Goal: Information Seeking & Learning: Learn about a topic

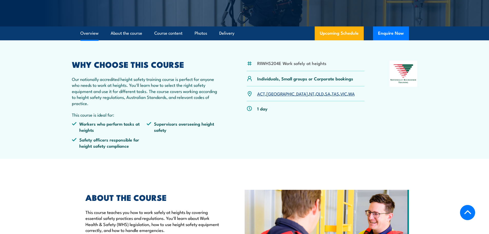
scroll to position [104, 0]
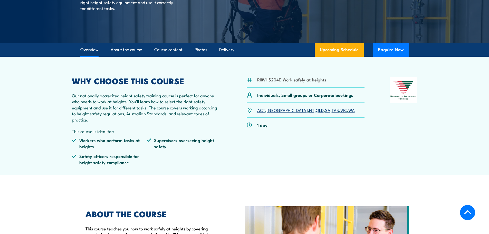
click at [134, 153] on li "Safety officers responsible for height safety compliance" at bounding box center [109, 159] width 75 height 12
click at [134, 161] on li "Safety officers responsible for height safety compliance" at bounding box center [109, 159] width 75 height 12
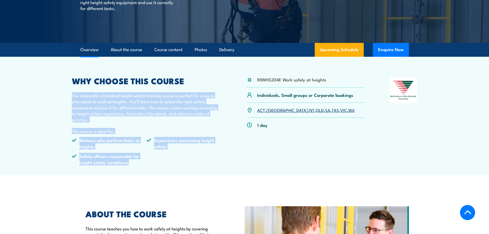
drag, startPoint x: 134, startPoint y: 161, endPoint x: 66, endPoint y: 97, distance: 93.7
click at [66, 97] on article "RIIWHS204E Work safely at heights Individuals, Small groups or Corporate bookin…" at bounding box center [244, 116] width 359 height 118
copy div "Our nationally accredited height safety training course is perfect for anyone w…"
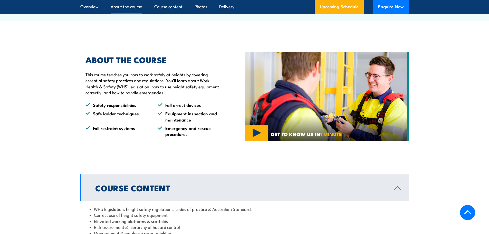
scroll to position [262, 0]
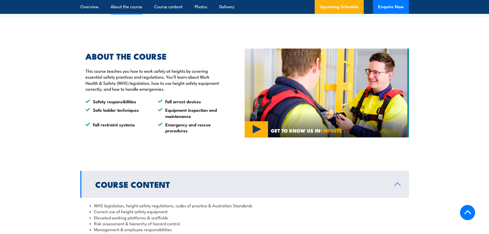
click at [111, 105] on ul "Safety responsibilities Fall arrest devices Safe ladder techniques Equipment in…" at bounding box center [153, 115] width 136 height 35
click at [189, 132] on li "Emergency and rescue procedures" at bounding box center [189, 127] width 63 height 12
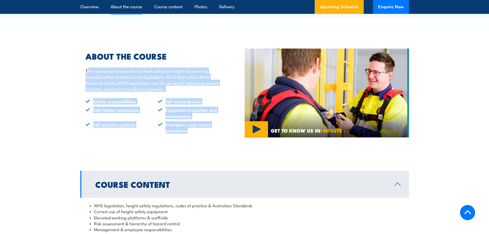
drag, startPoint x: 87, startPoint y: 69, endPoint x: 150, endPoint y: 111, distance: 75.7
click at [191, 133] on div "ABOUT THE COURSE This course teaches you how to work safely at heights by cover…" at bounding box center [150, 92] width 141 height 81
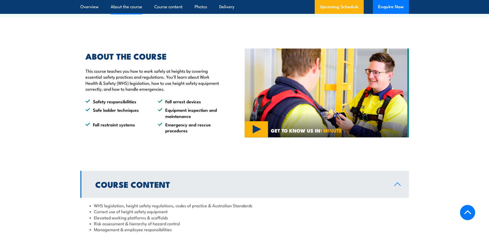
click at [86, 71] on p "This course teaches you how to work safely at heights by covering essential saf…" at bounding box center [153, 80] width 136 height 24
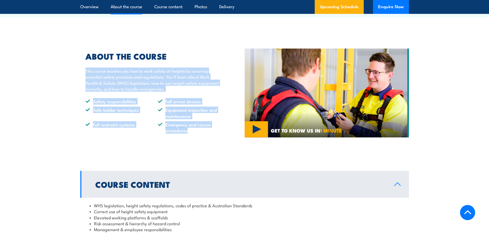
drag, startPoint x: 86, startPoint y: 71, endPoint x: 201, endPoint y: 134, distance: 131.0
click at [201, 134] on div "ABOUT THE COURSE This course teaches you how to work safely at heights by cover…" at bounding box center [162, 93] width 164 height 107
copy div "This course teaches you how to work safely at heights by covering essential saf…"
click at [161, 102] on li "Fall arrest devices" at bounding box center [189, 101] width 63 height 6
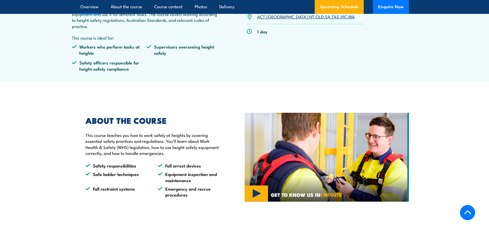
scroll to position [113, 0]
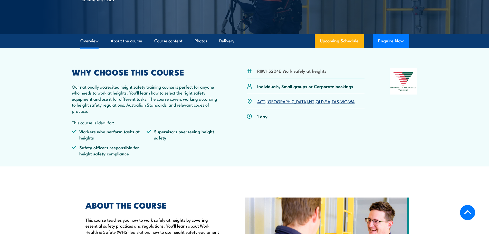
drag, startPoint x: 339, startPoint y: 71, endPoint x: 327, endPoint y: 72, distance: 12.7
click at [339, 71] on div "RIIWHS204E Work safely at heights" at bounding box center [306, 73] width 118 height 11
drag, startPoint x: 325, startPoint y: 71, endPoint x: 283, endPoint y: 72, distance: 41.8
click at [283, 72] on li "RIIWHS204E Work safely at heights" at bounding box center [291, 71] width 69 height 6
copy li "Work safely at heights"
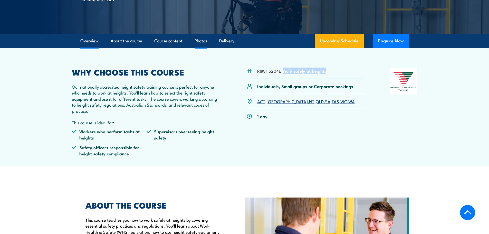
click at [203, 40] on link "Photos" at bounding box center [201, 41] width 13 height 14
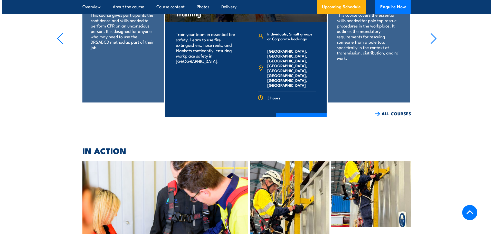
scroll to position [1912, 0]
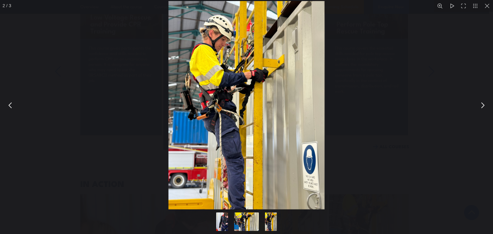
drag, startPoint x: 243, startPoint y: 108, endPoint x: 240, endPoint y: 224, distance: 116.1
click at [240, 224] on button "Go to slide #2" at bounding box center [246, 221] width 25 height 18
click at [226, 221] on button "Go to slide #1" at bounding box center [222, 221] width 25 height 18
